Goal: Contribute content: Contribute content

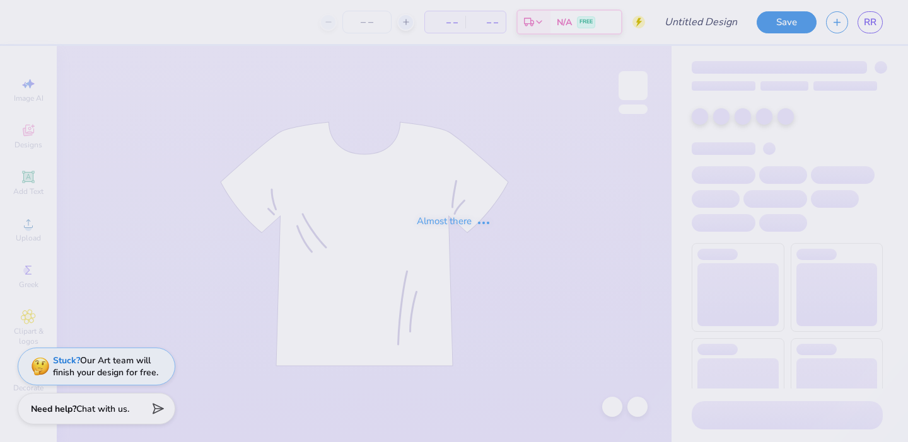
type input "ACS TShirt 4"
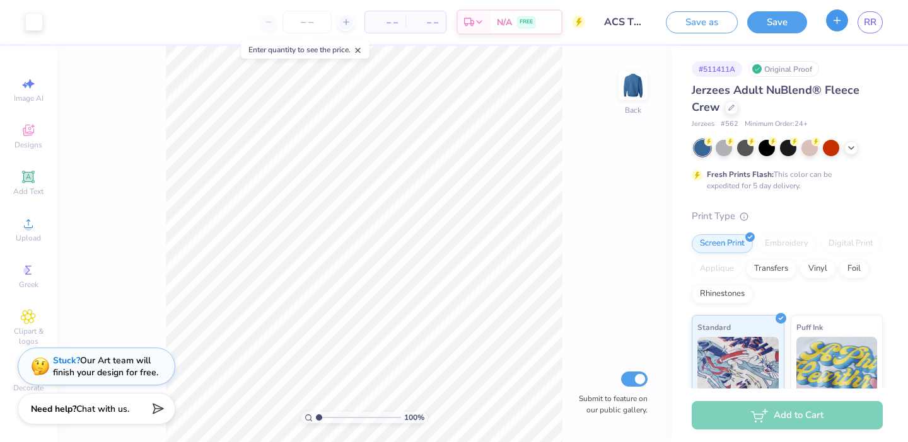
click at [835, 28] on button "button" at bounding box center [837, 20] width 22 height 22
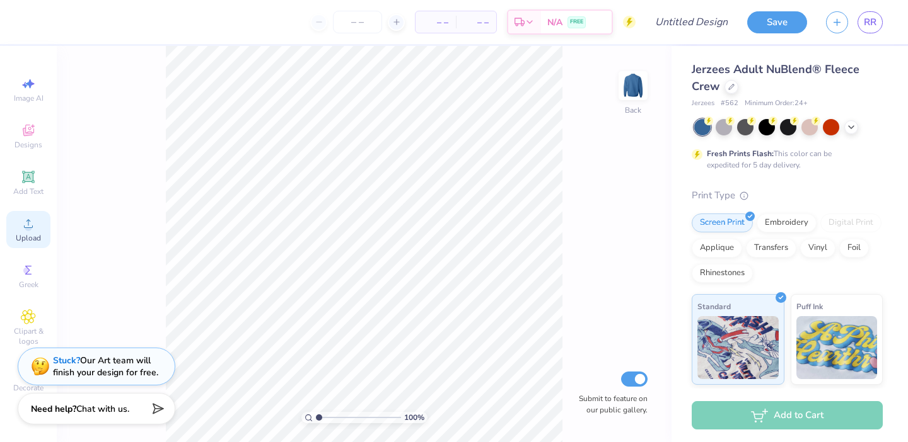
click at [30, 223] on icon at bounding box center [28, 223] width 15 height 15
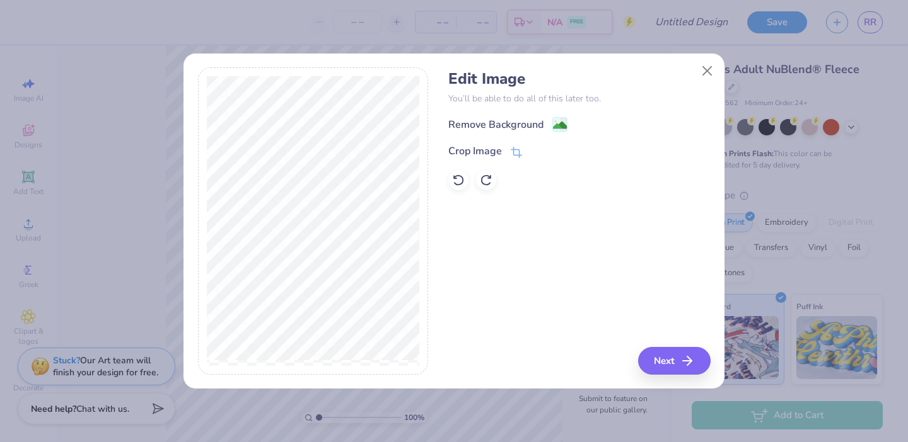
click at [528, 115] on div "Edit Image You’ll be able to do all of this later too. Remove Background Crop I…" at bounding box center [579, 130] width 262 height 120
click at [530, 127] on div "Remove Background" at bounding box center [495, 125] width 95 height 15
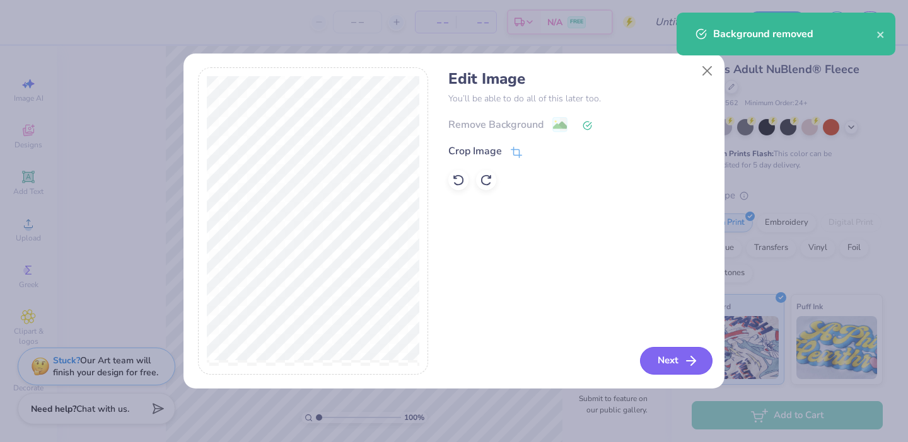
click at [661, 366] on button "Next" at bounding box center [676, 361] width 72 height 28
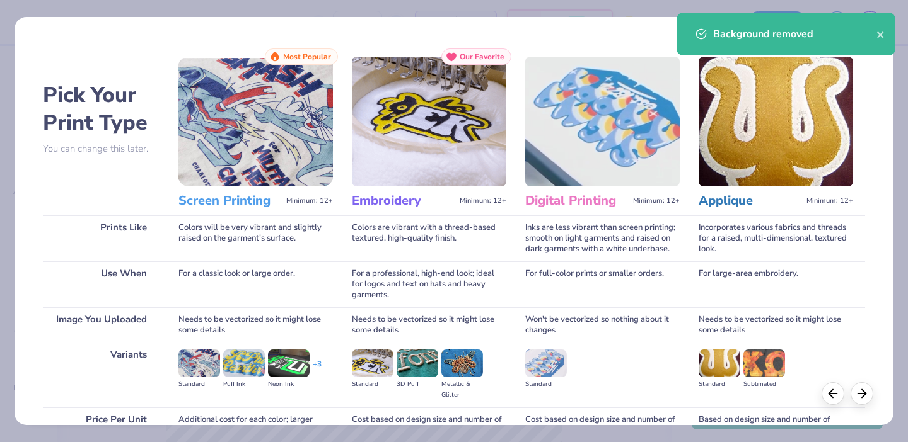
scroll to position [123, 0]
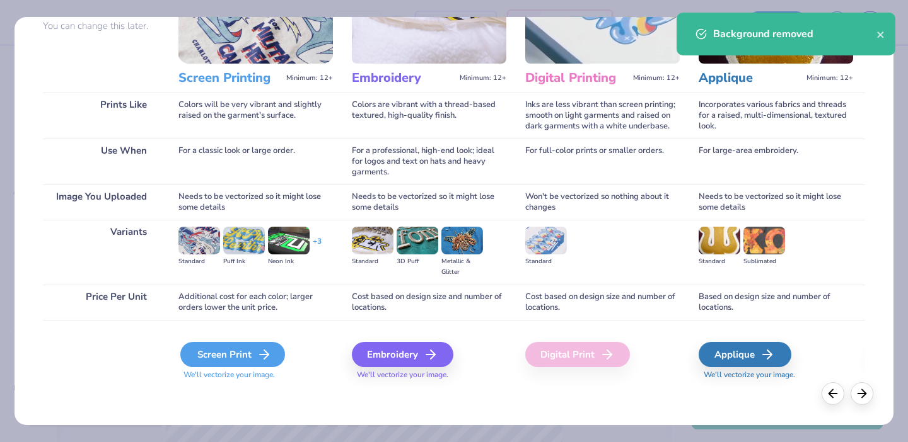
click at [236, 359] on div "Screen Print" at bounding box center [232, 354] width 105 height 25
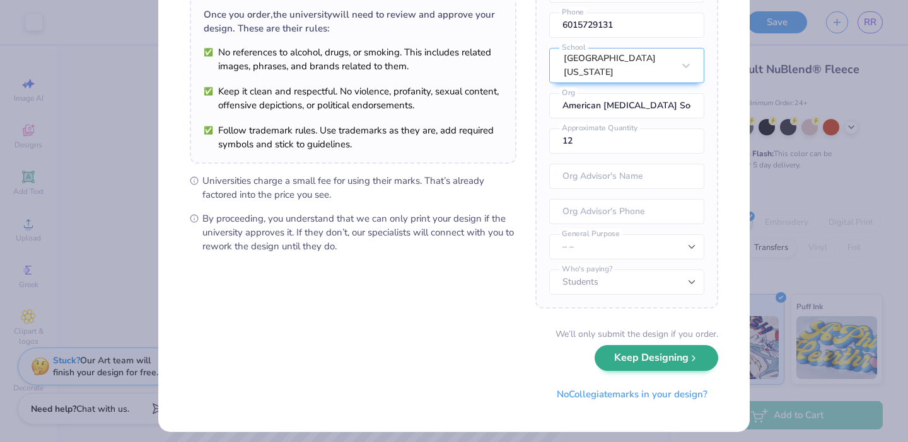
scroll to position [106, 0]
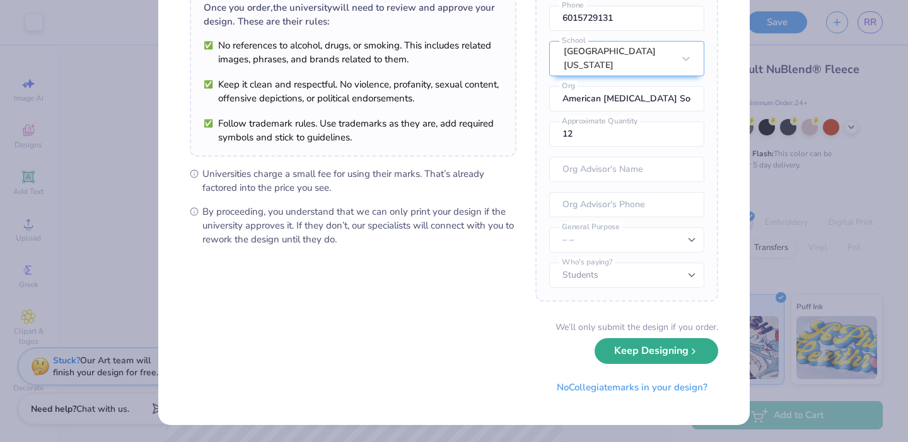
click at [627, 354] on button "Keep Designing" at bounding box center [656, 351] width 124 height 26
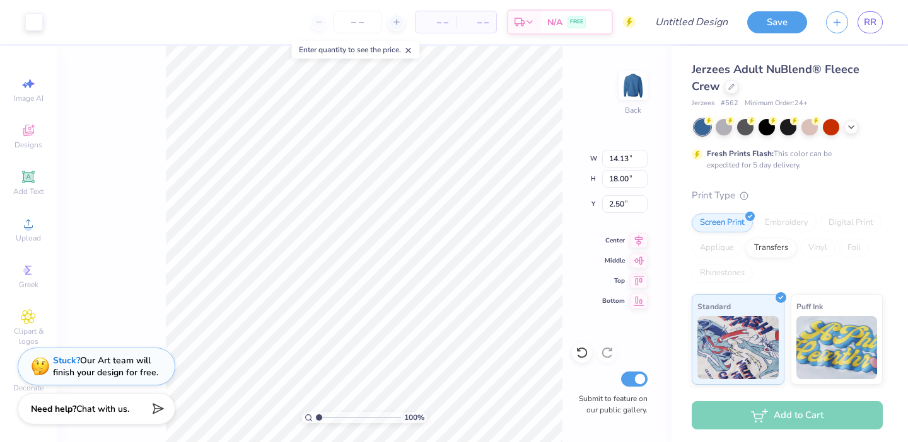
scroll to position [0, 0]
type input "10.61"
type input "13.51"
type input "4.25"
type input "4.26"
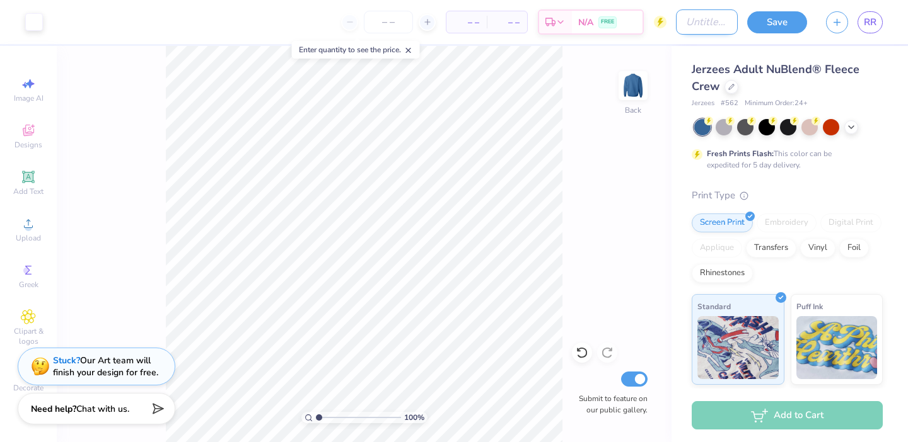
click at [685, 16] on input "Design Title" at bounding box center [707, 21] width 62 height 25
type input "U"
type input "a"
type input "ACS Tshirt 5"
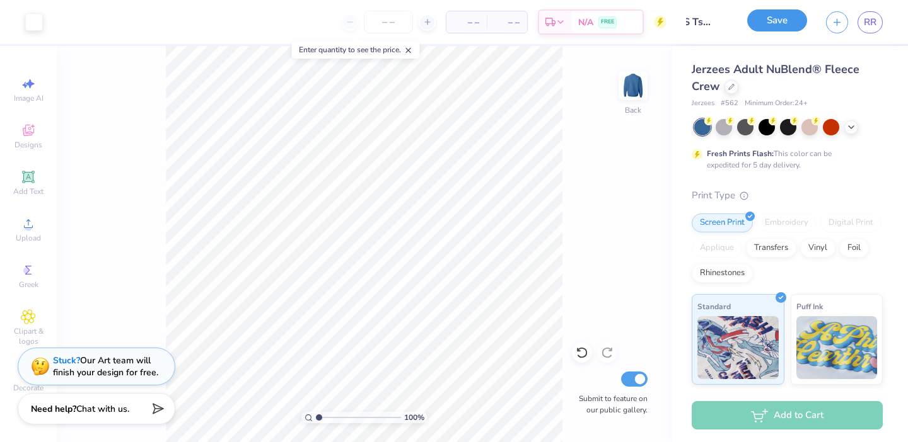
click at [782, 25] on button "Save" at bounding box center [777, 20] width 60 height 22
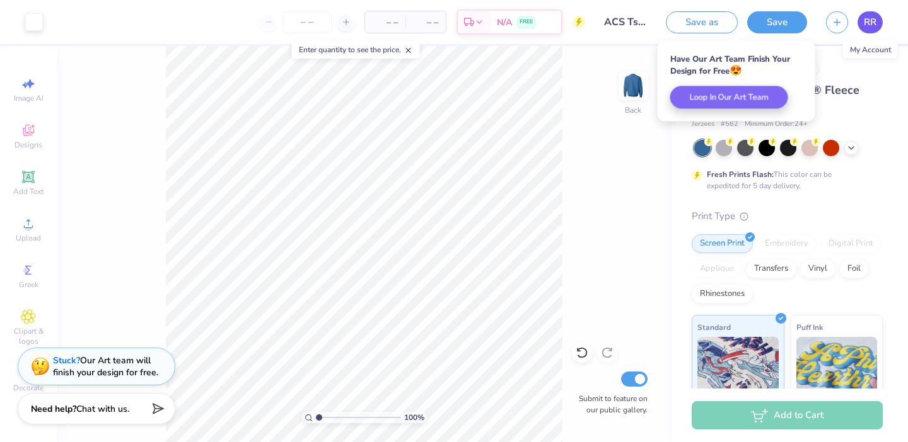
click at [869, 20] on span "RR" at bounding box center [870, 22] width 13 height 14
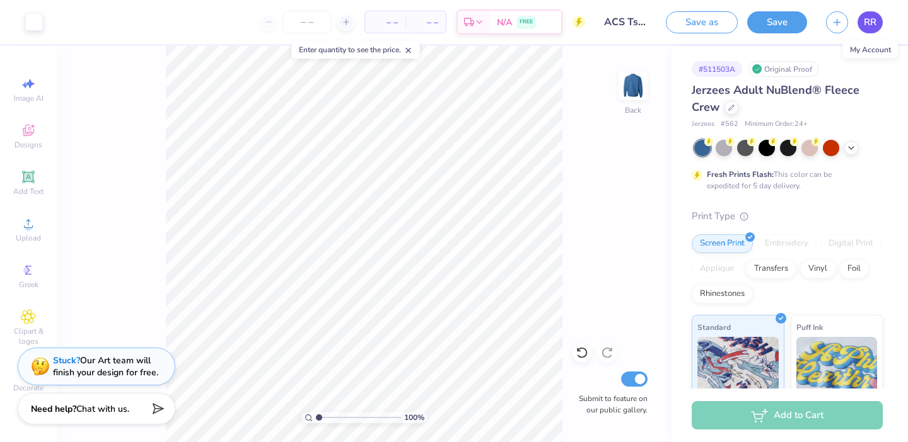
click at [867, 18] on span "RR" at bounding box center [870, 22] width 13 height 14
